Goal: Task Accomplishment & Management: Use online tool/utility

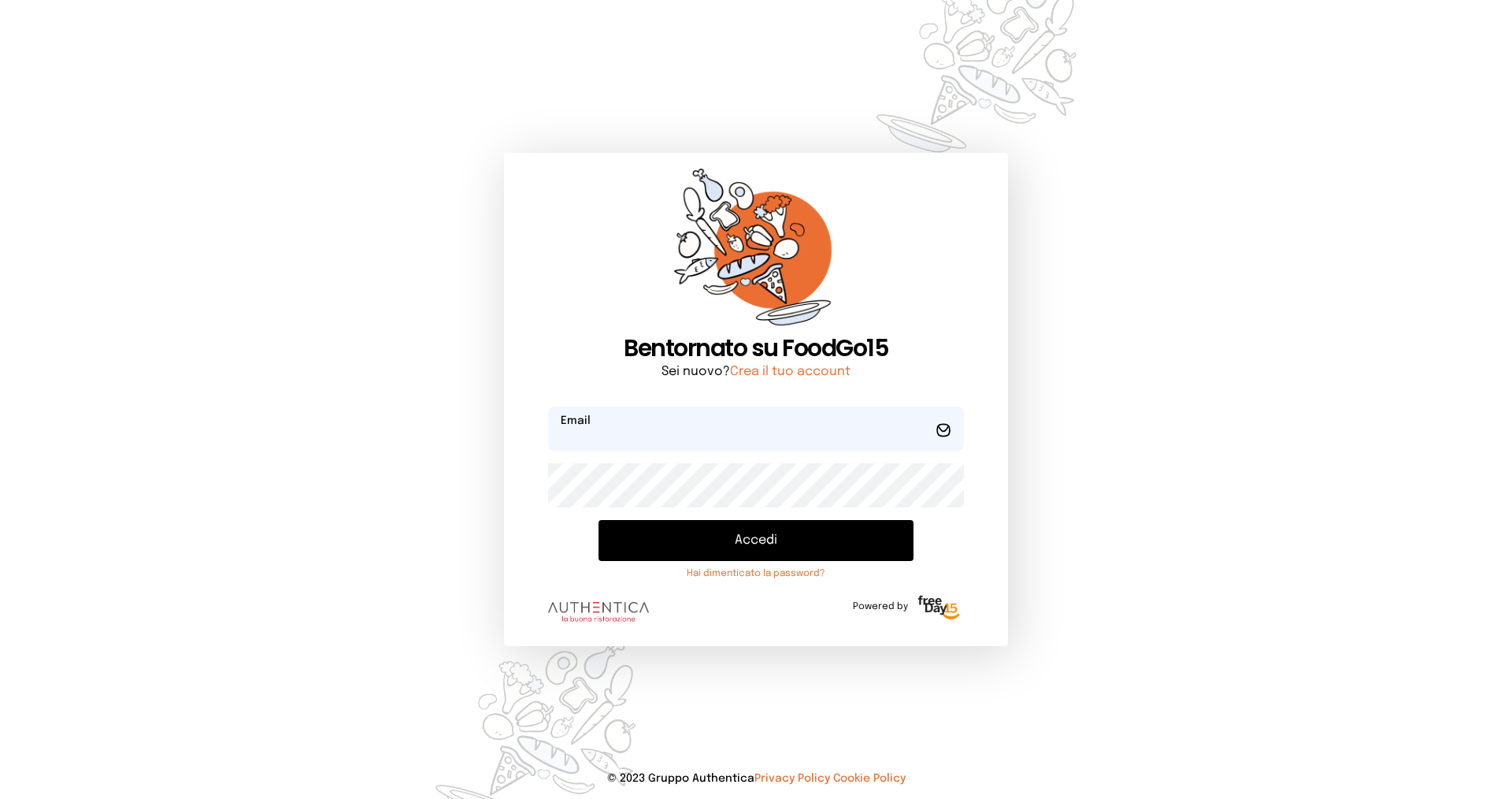
type input "**********"
click at [701, 532] on button "Accedi" at bounding box center [756, 540] width 315 height 41
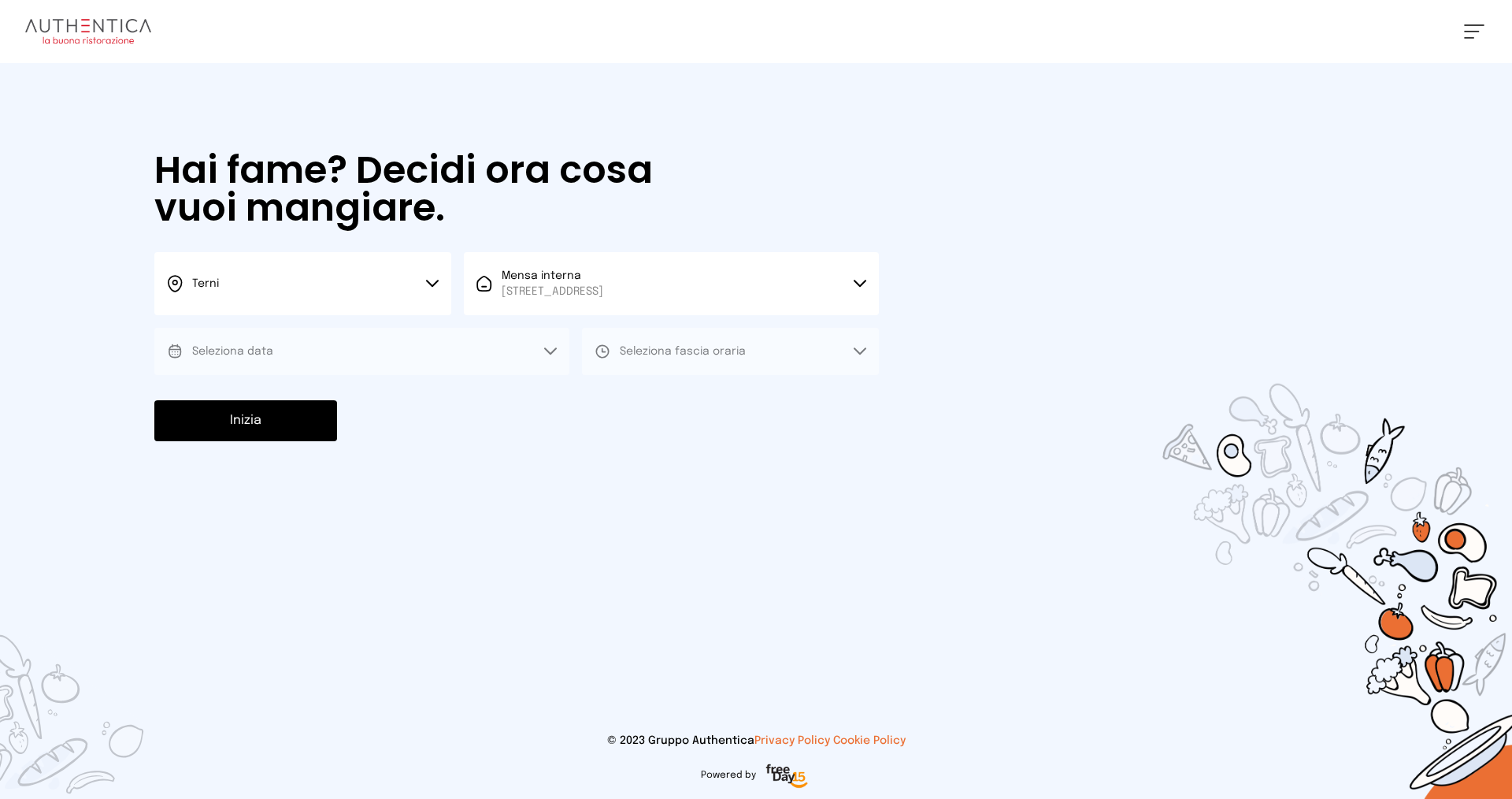
click at [252, 285] on button "Terni" at bounding box center [303, 283] width 297 height 63
click at [269, 342] on li "Terni" at bounding box center [303, 337] width 297 height 43
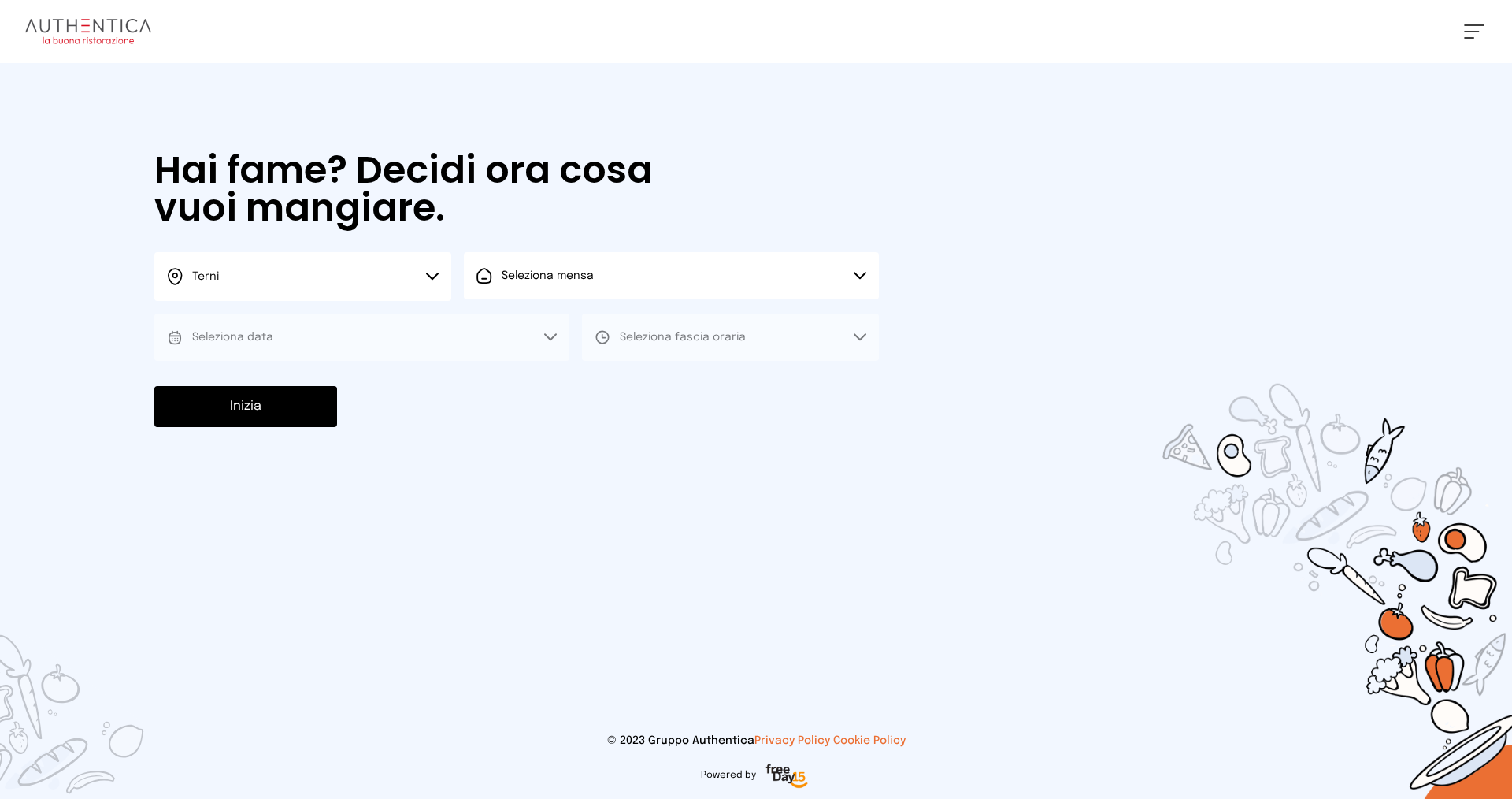
click at [541, 282] on span "Seleziona mensa" at bounding box center [548, 275] width 92 height 16
click at [534, 335] on span "[STREET_ADDRESS]" at bounding box center [552, 335] width 102 height 16
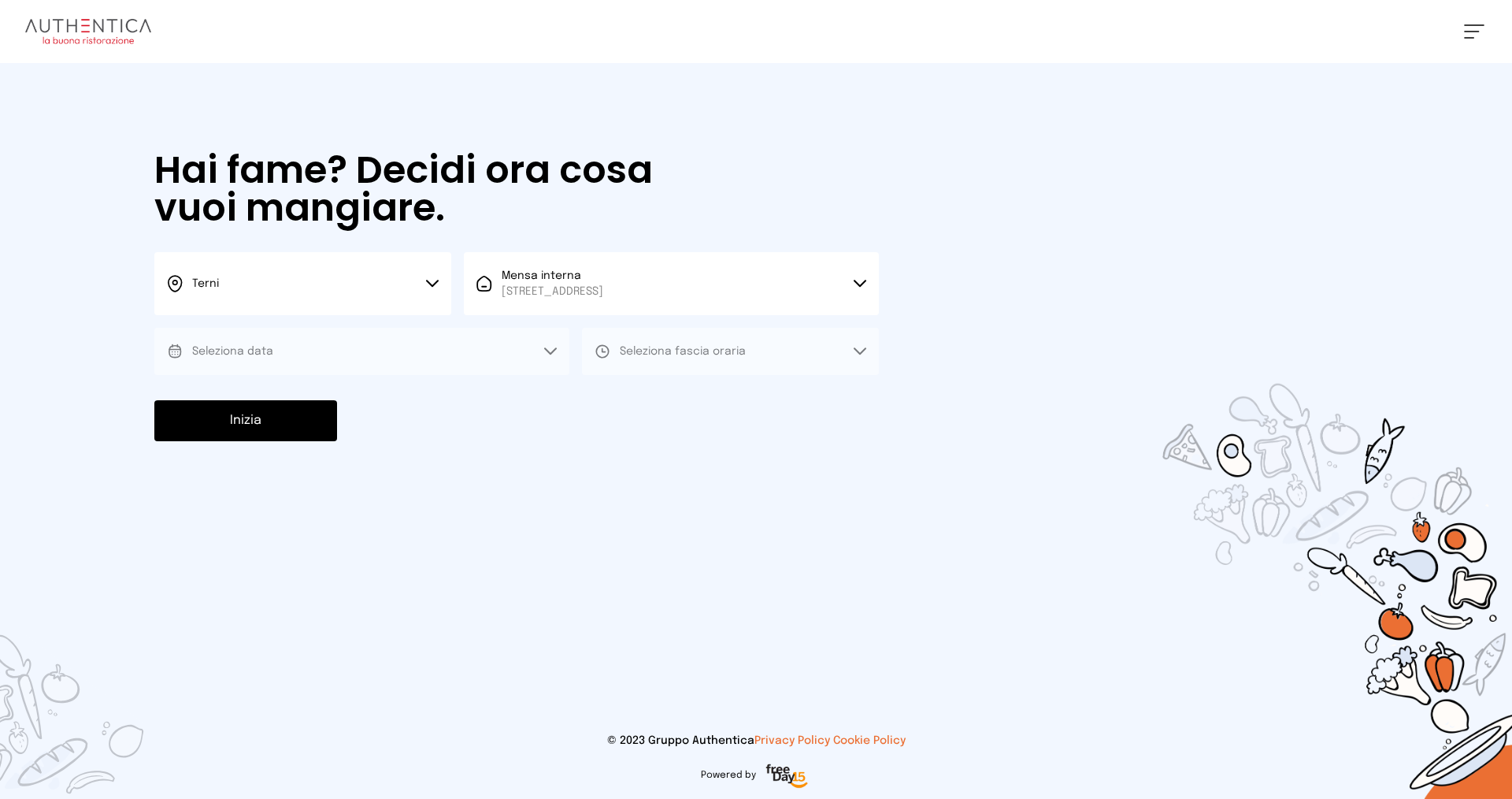
click at [295, 354] on button "Seleziona data" at bounding box center [362, 351] width 415 height 48
